Goal: Find specific page/section: Locate a particular part of the current website

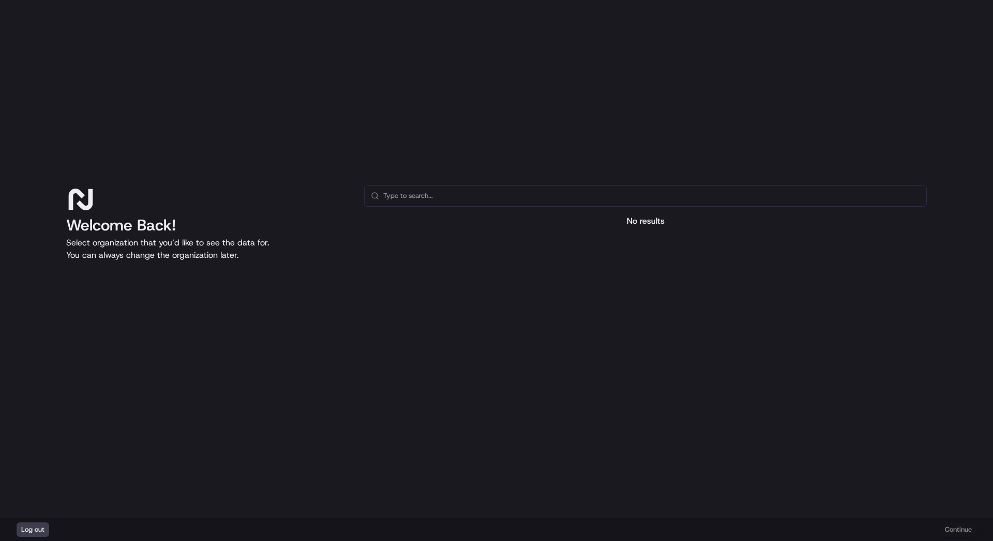
click at [224, 170] on div "Welcome Back! Select organization that you’d like to see the data for. You can …" at bounding box center [496, 259] width 993 height 519
click at [129, 270] on div "Welcome Back! Select organization that you’d like to see the data for. You can …" at bounding box center [206, 292] width 281 height 215
click at [957, 530] on div "Log out Continue" at bounding box center [496, 530] width 993 height 23
click at [855, 352] on div at bounding box center [645, 318] width 562 height 164
drag, startPoint x: 280, startPoint y: 47, endPoint x: 264, endPoint y: 50, distance: 16.4
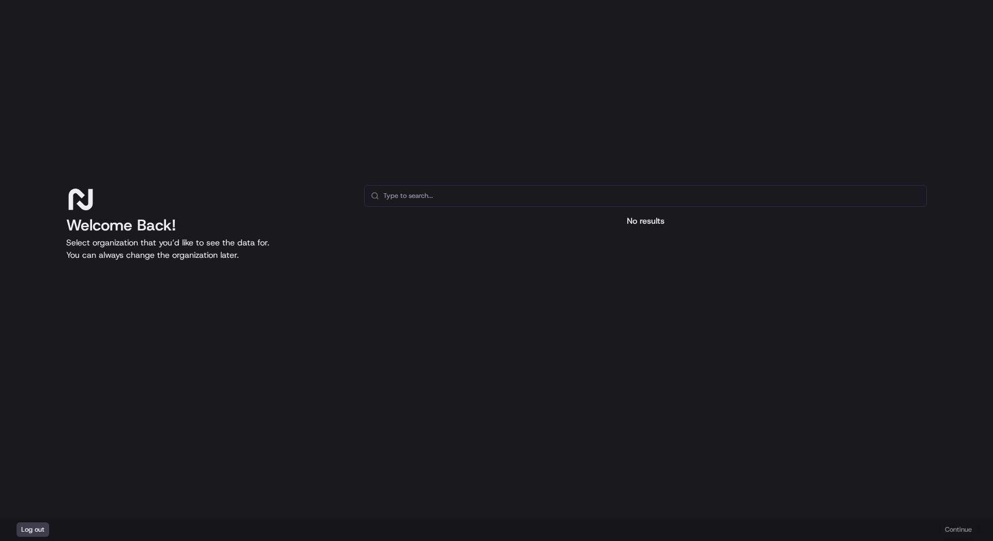
click at [272, 47] on div "Welcome Back! Select organization that you’d like to see the data for. You can …" at bounding box center [496, 259] width 993 height 519
drag, startPoint x: 181, startPoint y: 60, endPoint x: 103, endPoint y: 57, distance: 78.1
click at [103, 57] on div "Welcome Back! Select organization that you’d like to see the data for. You can …" at bounding box center [496, 259] width 993 height 519
drag, startPoint x: 96, startPoint y: 64, endPoint x: 109, endPoint y: 149, distance: 85.7
click at [96, 84] on div "Welcome Back! Select organization that you’d like to see the data for. You can …" at bounding box center [496, 259] width 993 height 519
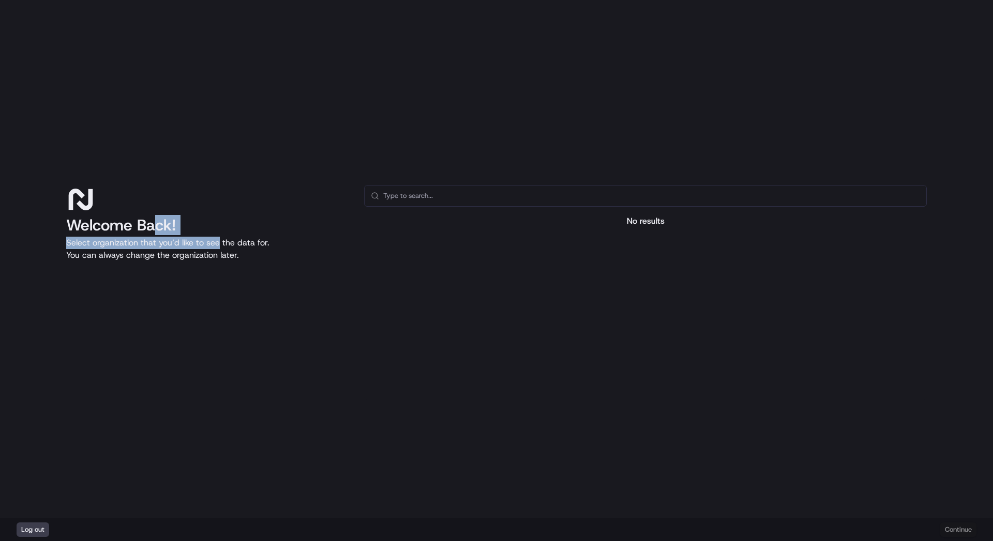
click at [251, 242] on div "Welcome Back! Select organization that you’d like to see the data for. You can …" at bounding box center [206, 292] width 281 height 215
click at [536, 202] on input "text" at bounding box center [651, 196] width 537 height 21
click at [474, 299] on div at bounding box center [645, 318] width 562 height 164
click at [202, 354] on div "Welcome Back! Select organization that you’d like to see the data for. You can …" at bounding box center [206, 292] width 281 height 215
click at [242, 136] on div "Welcome Back! Select organization that you’d like to see the data for. You can …" at bounding box center [496, 259] width 993 height 519
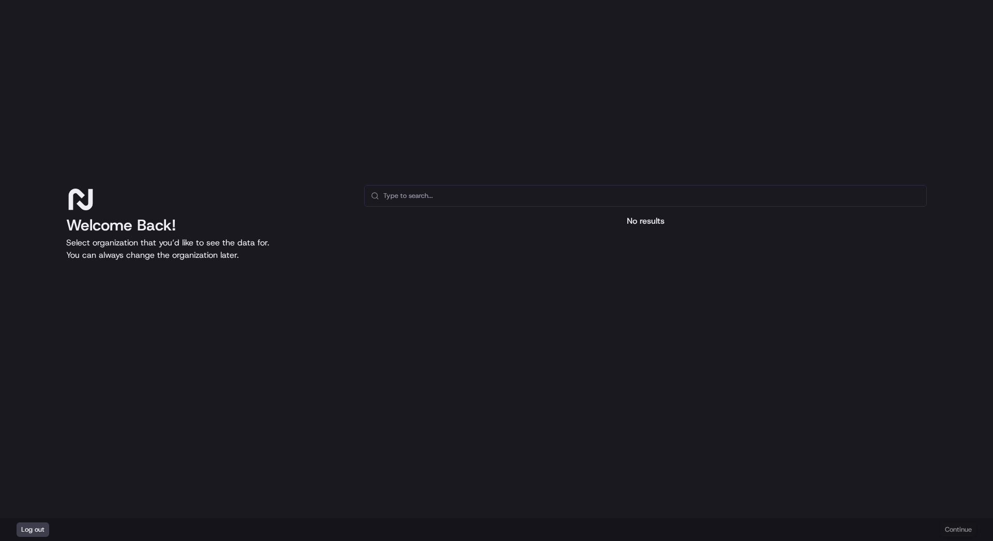
click at [444, 90] on div "Welcome Back! Select organization that you’d like to see the data for. You can …" at bounding box center [496, 259] width 993 height 519
